Goal: Navigation & Orientation: Find specific page/section

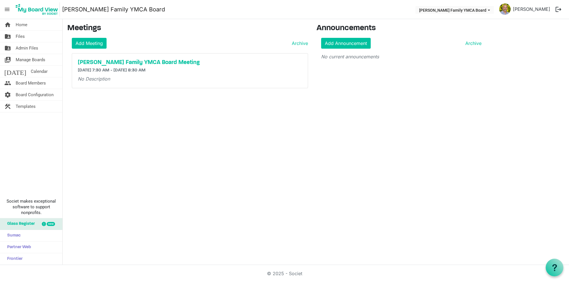
click at [510, 10] on img at bounding box center [504, 8] width 11 height 11
click at [31, 68] on span "Calendar" at bounding box center [39, 71] width 17 height 11
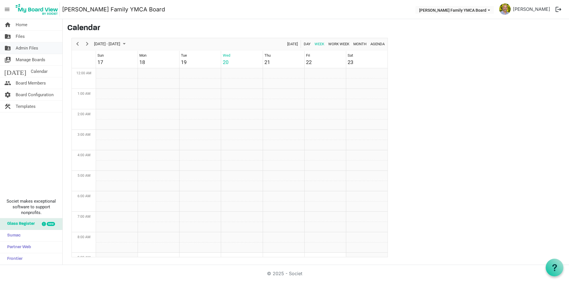
scroll to position [185, 0]
click at [23, 48] on span "Admin Files" at bounding box center [27, 47] width 22 height 11
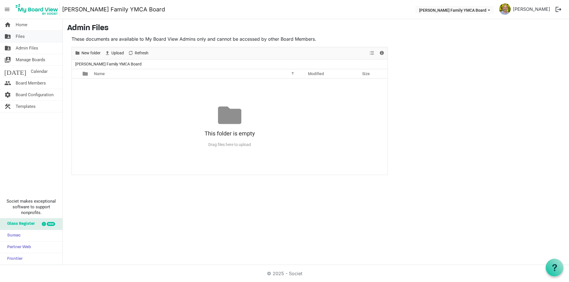
click at [19, 38] on span "Files" at bounding box center [20, 36] width 9 height 11
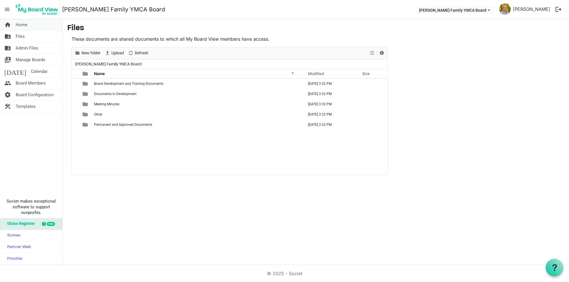
click at [20, 27] on span "Home" at bounding box center [22, 24] width 12 height 11
